Goal: Task Accomplishment & Management: Use online tool/utility

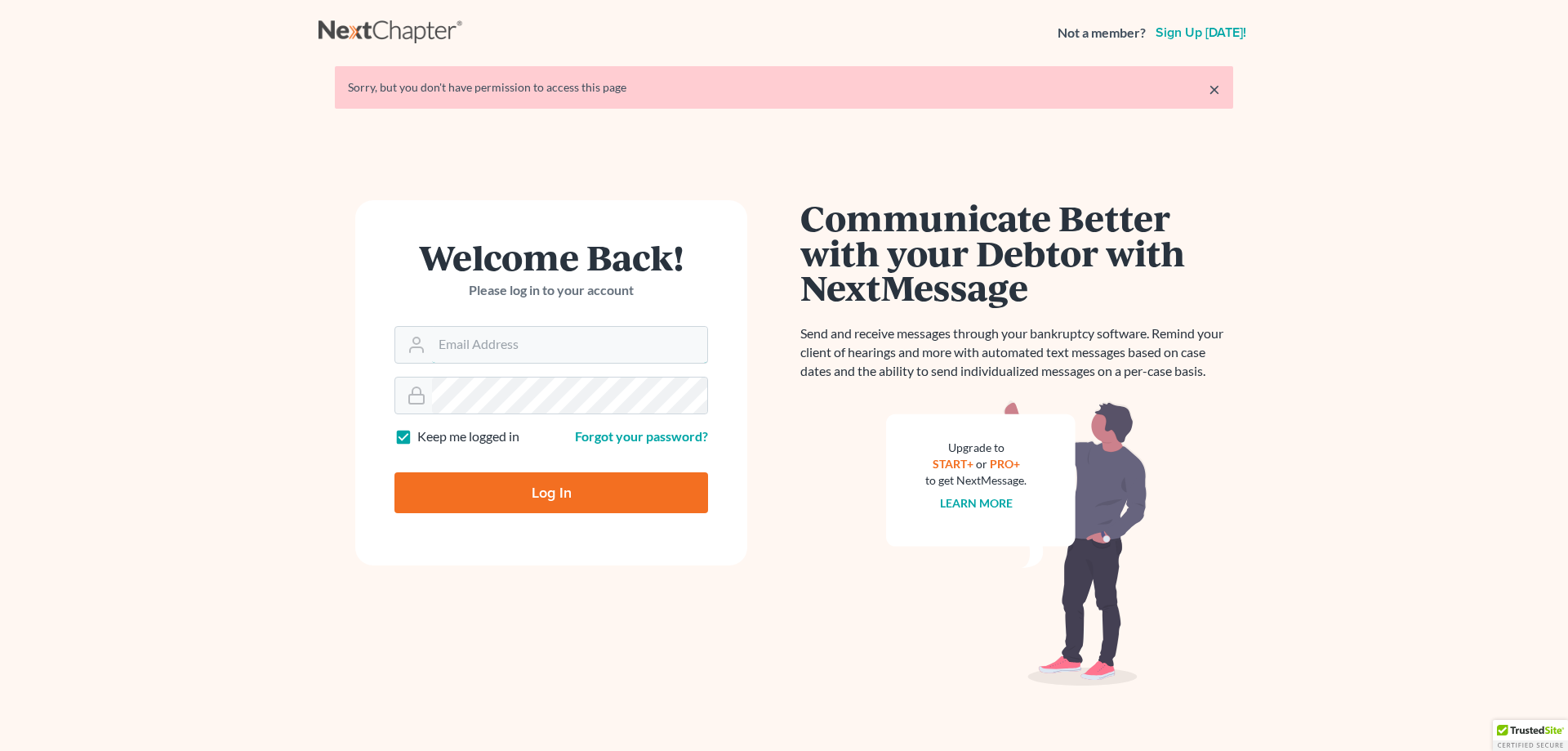
type input "[PERSON_NAME][EMAIL_ADDRESS][DOMAIN_NAME]"
click at [573, 496] on input "Log In" at bounding box center [551, 492] width 314 height 41
type input "Thinking..."
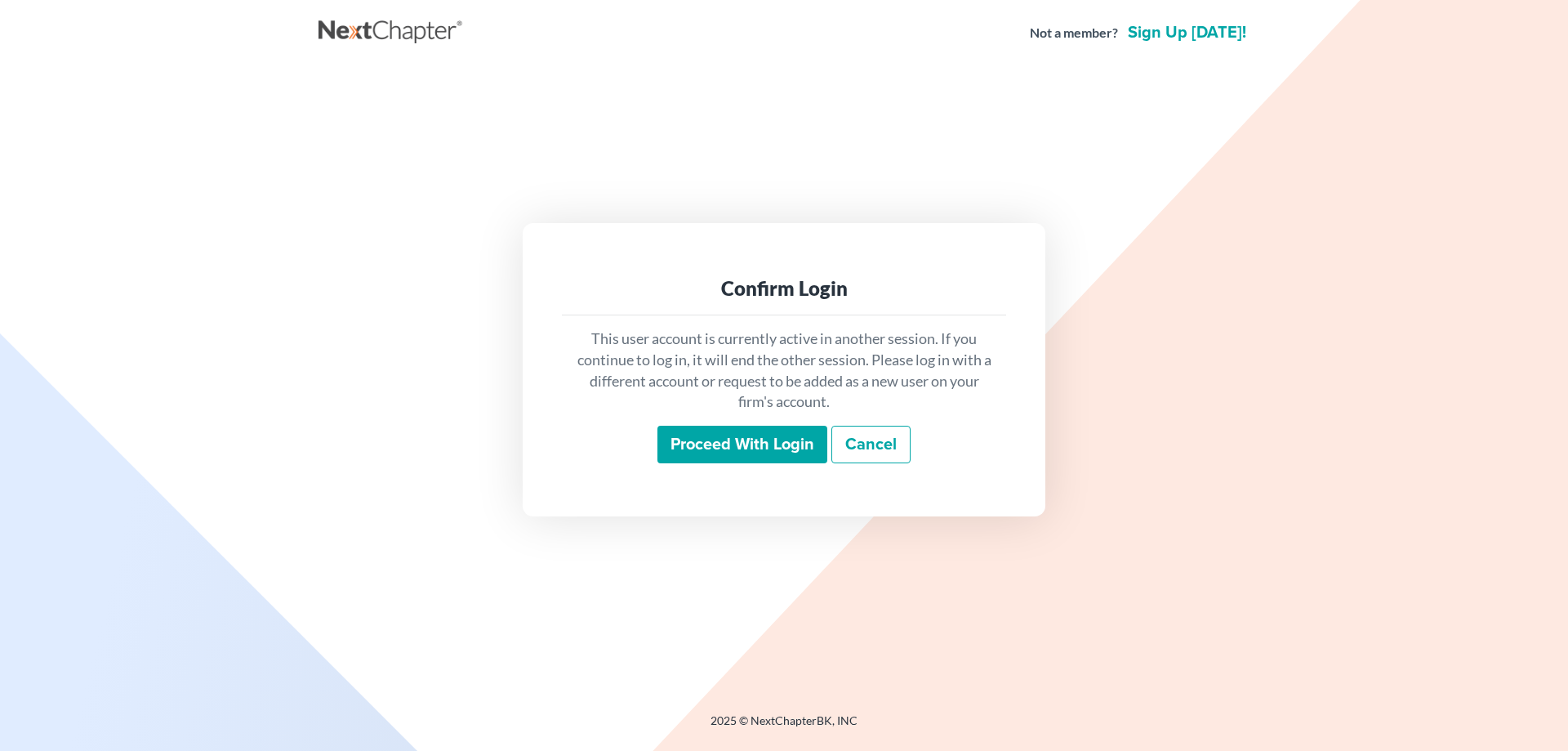
click at [718, 453] on input "Proceed with login" at bounding box center [742, 445] width 170 height 37
